Goal: Transaction & Acquisition: Purchase product/service

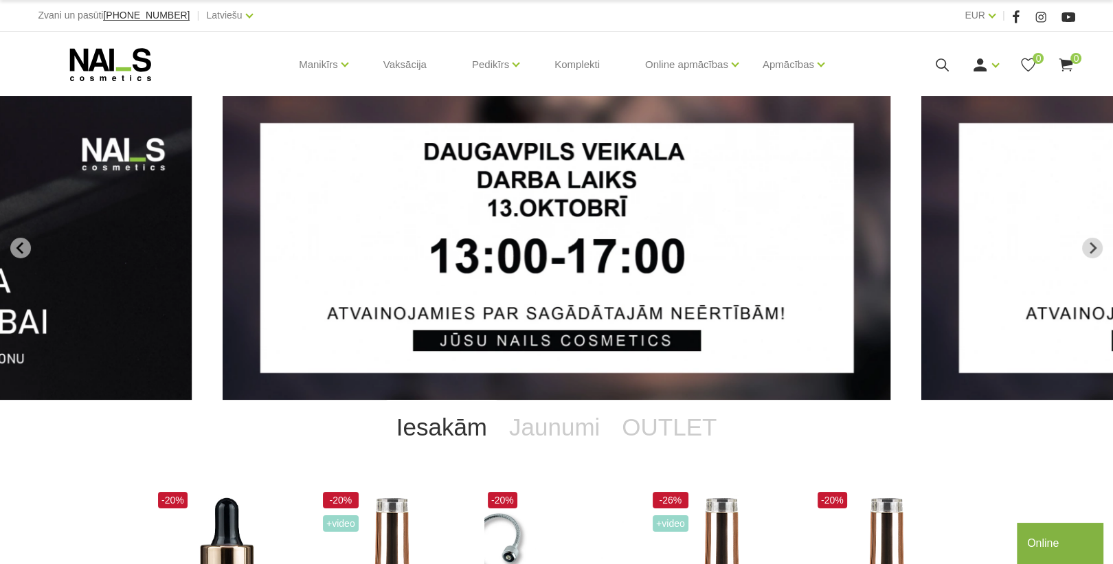
click at [938, 58] on use at bounding box center [942, 64] width 13 height 13
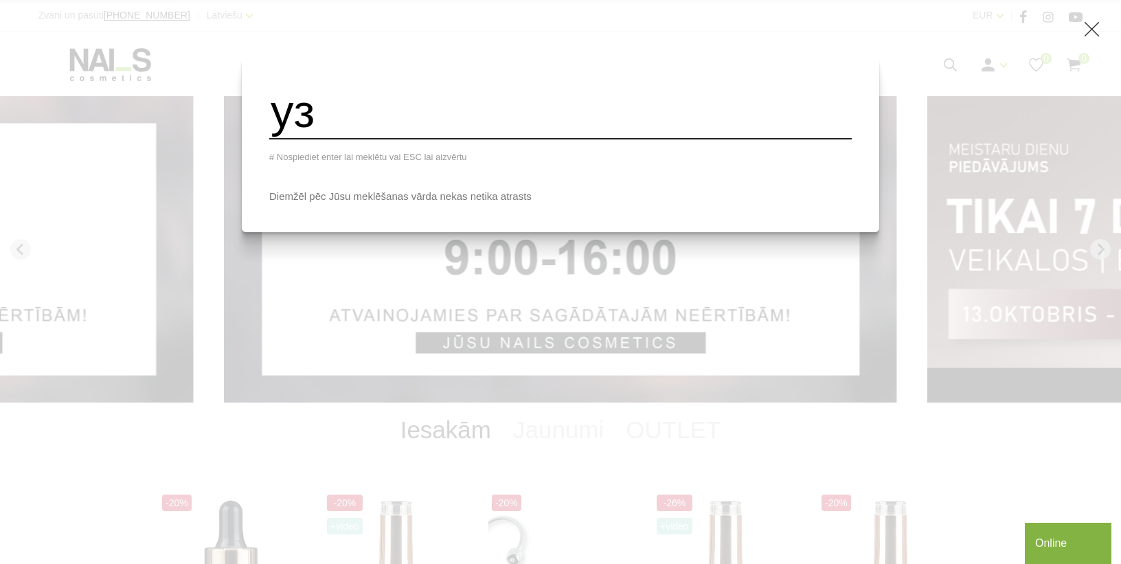
type input "у"
click at [522, 137] on input "search" at bounding box center [560, 112] width 583 height 56
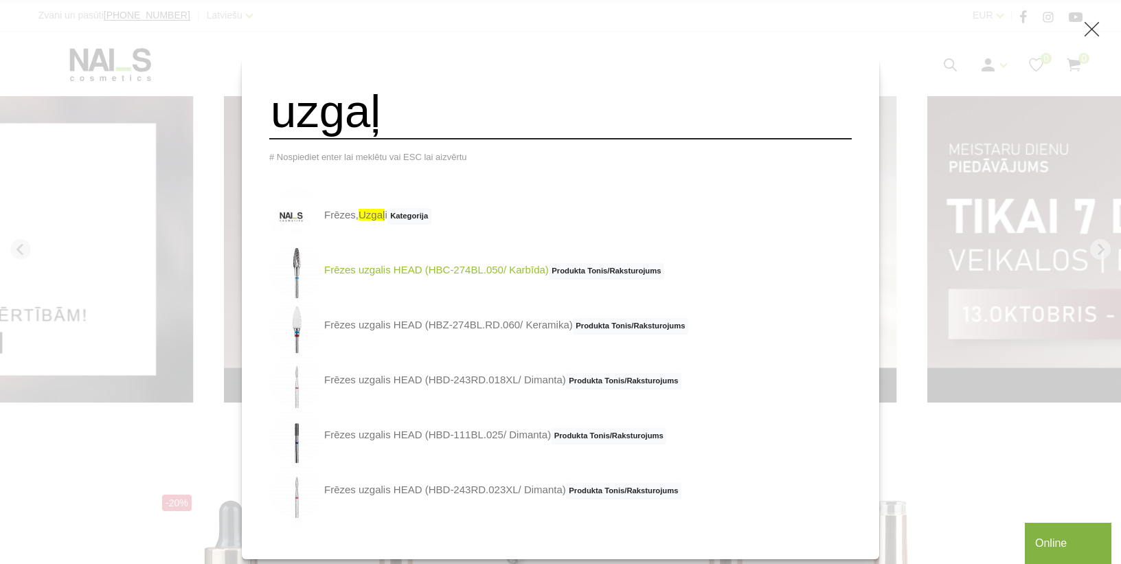
type input "uzgaļ"
click at [423, 276] on link "Frēzes uzgalis HEAD (HBC-274BL.050/ Karbīda) Produkta Tonis/Raksturojums" at bounding box center [466, 270] width 395 height 55
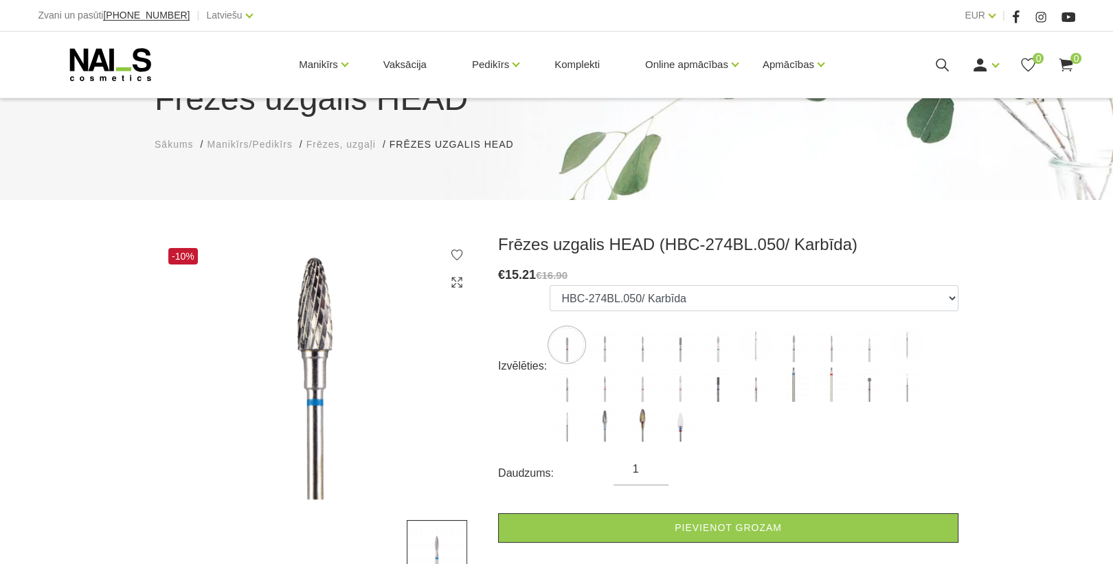
scroll to position [110, 0]
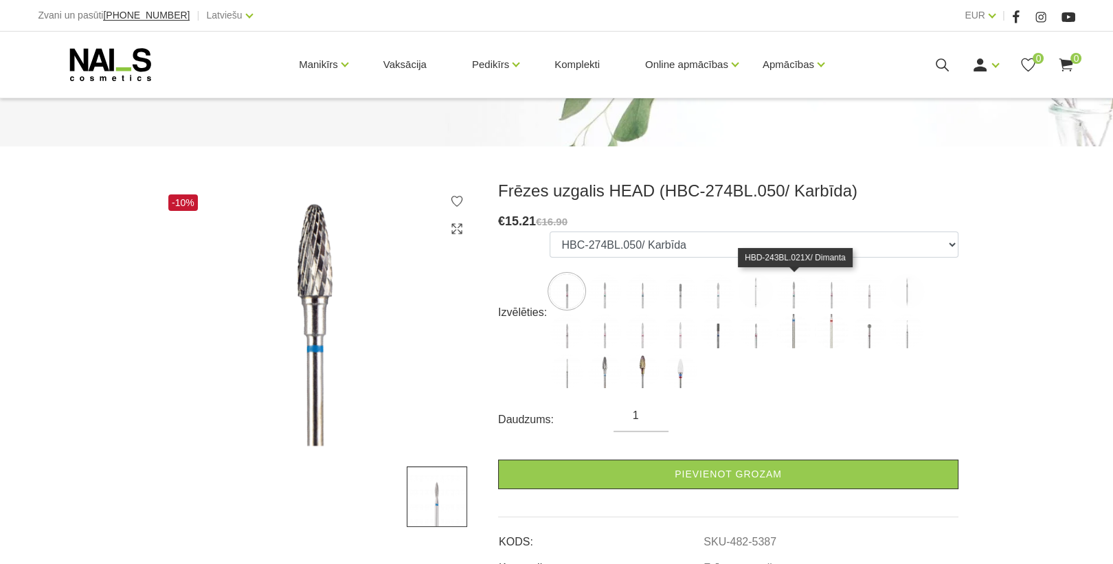
click at [791, 291] on img at bounding box center [793, 291] width 34 height 34
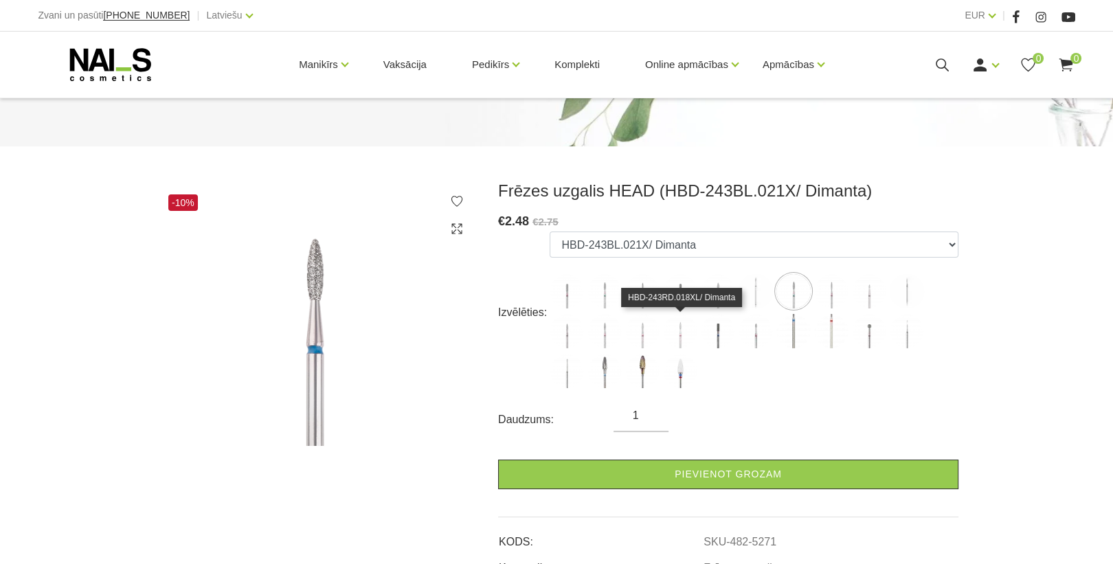
click at [682, 337] on img at bounding box center [680, 331] width 34 height 34
click at [638, 335] on img at bounding box center [642, 331] width 34 height 34
select select "5280"
